Goal: Find specific page/section

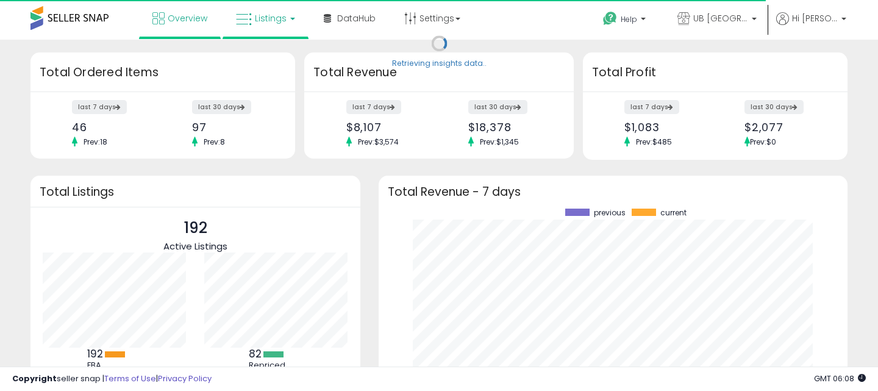
scroll to position [170, 444]
click at [271, 20] on span "Listings" at bounding box center [271, 18] width 32 height 12
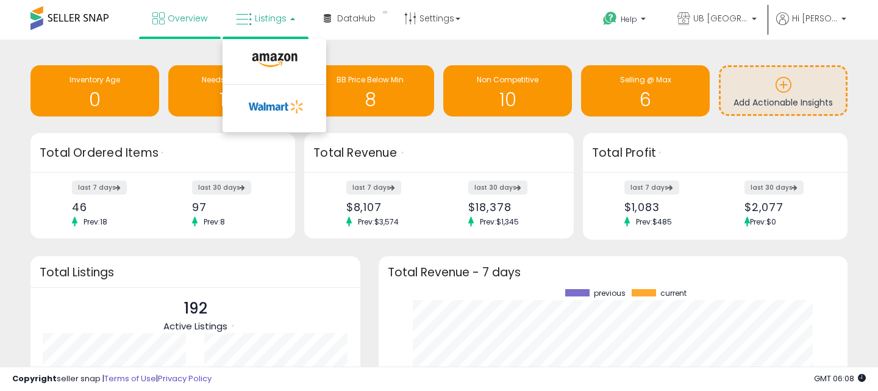
click at [277, 49] on li at bounding box center [274, 62] width 102 height 43
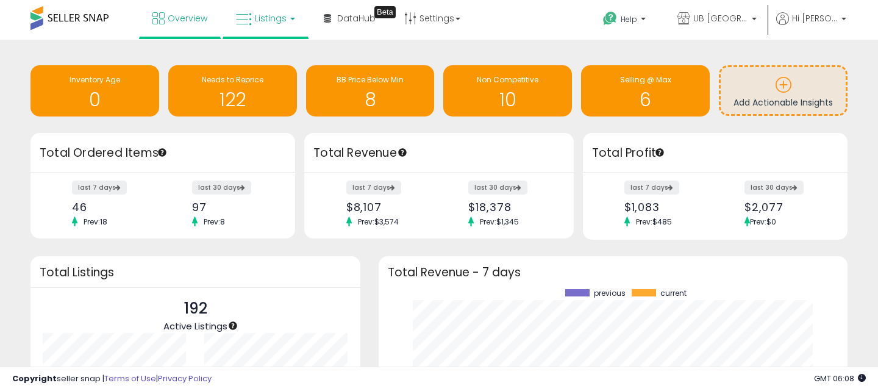
click at [285, 4] on link "Listings" at bounding box center [265, 18] width 77 height 37
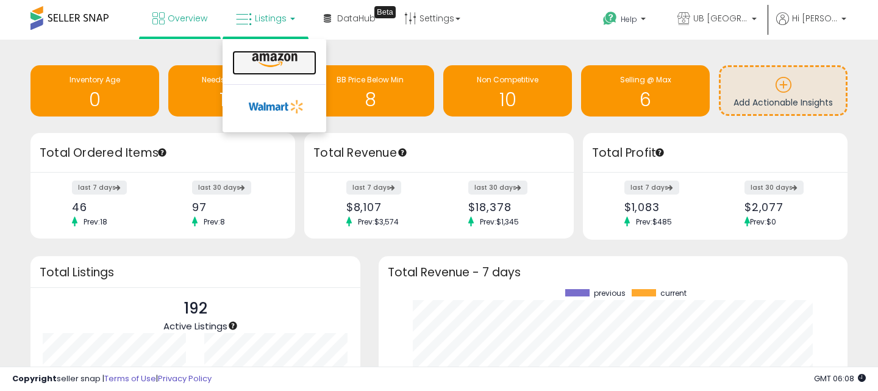
click at [293, 57] on icon at bounding box center [274, 60] width 53 height 16
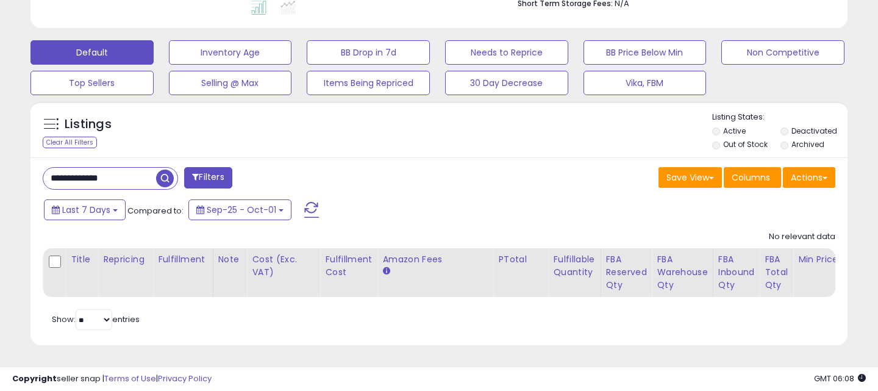
scroll to position [250, 473]
drag, startPoint x: 140, startPoint y: 180, endPoint x: 34, endPoint y: 180, distance: 105.5
click at [34, 180] on div "**********" at bounding box center [236, 179] width 405 height 24
paste input "text"
type input "**********"
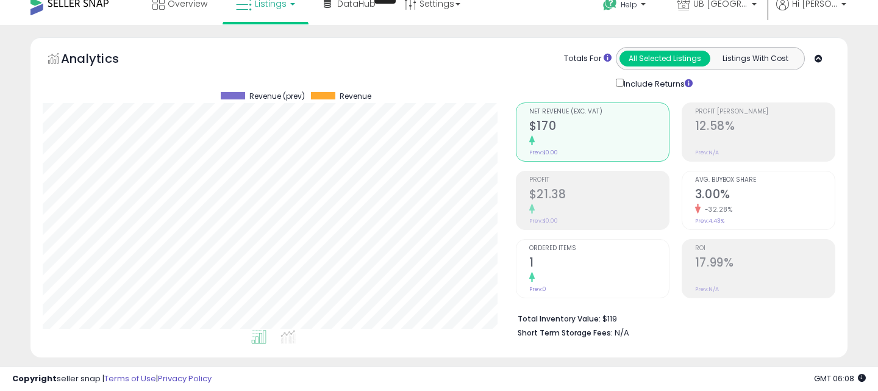
scroll to position [16, 0]
